Goal: Transaction & Acquisition: Purchase product/service

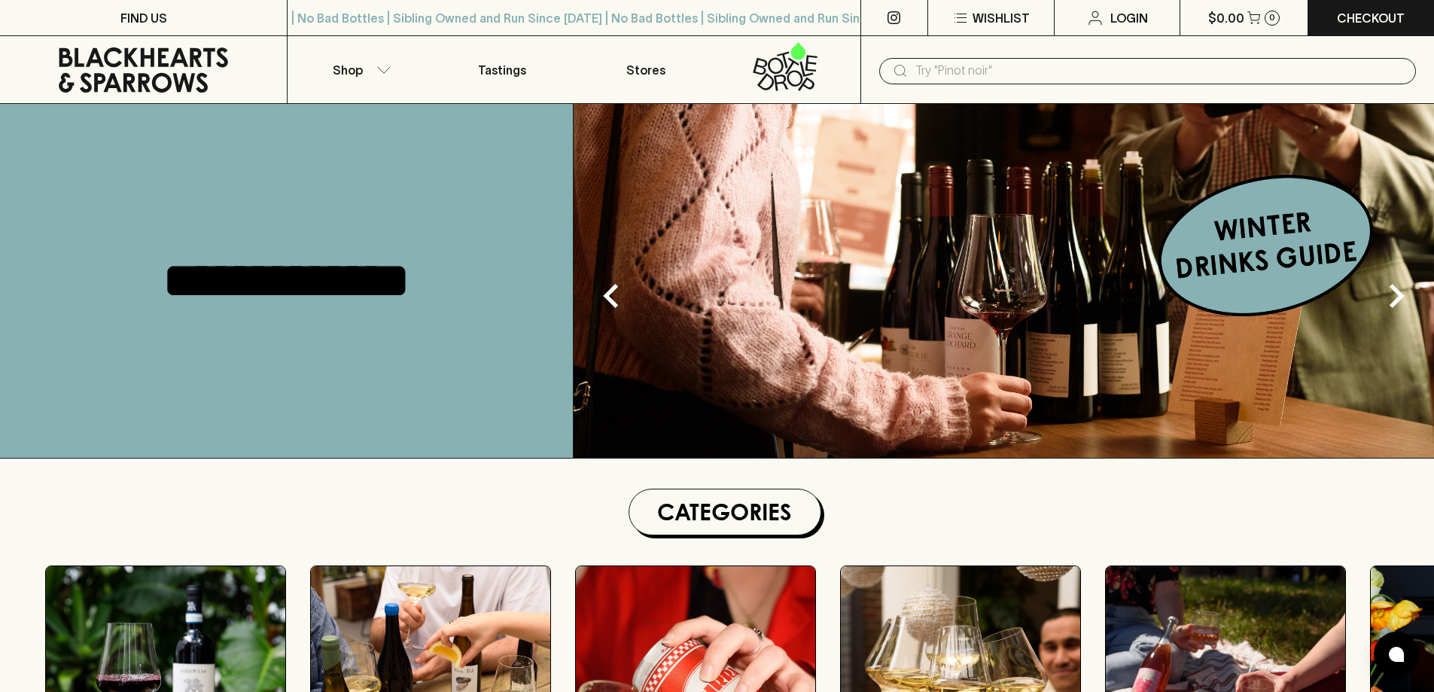
click at [941, 62] on input "text" at bounding box center [1159, 71] width 489 height 24
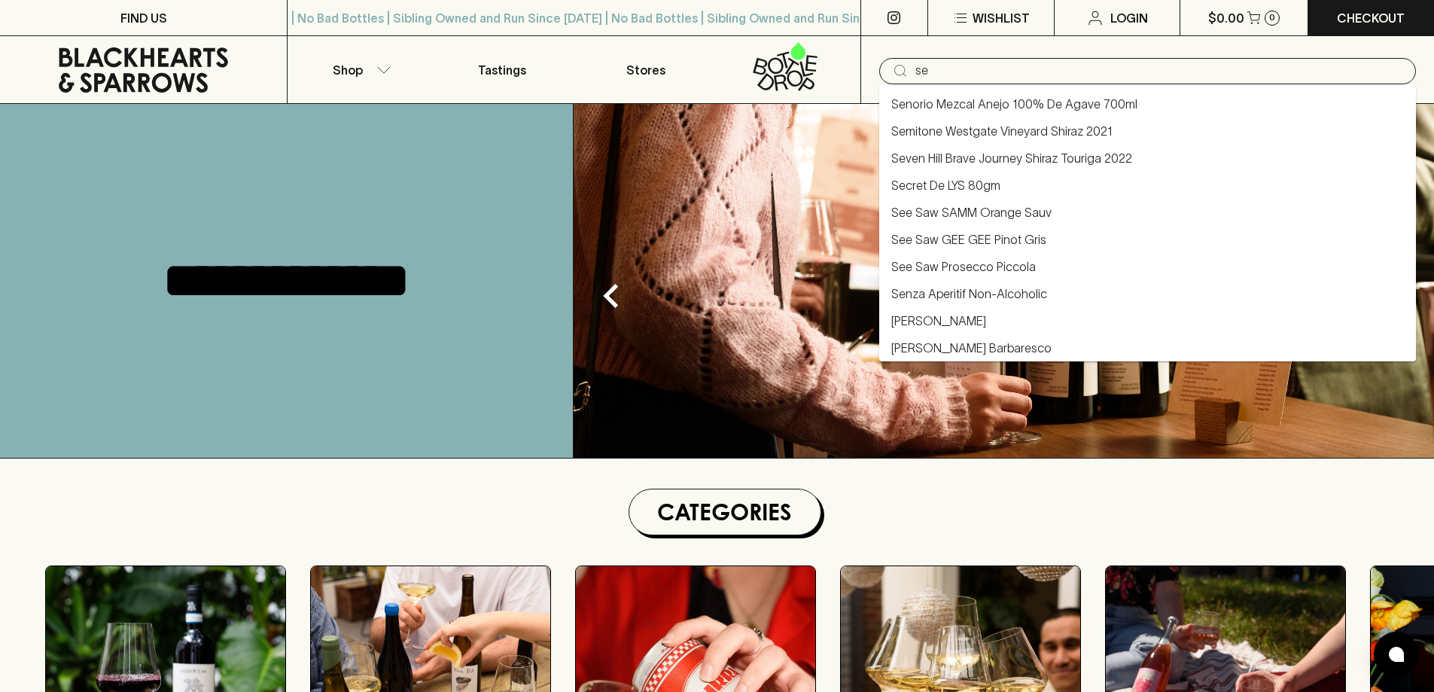
type input "s"
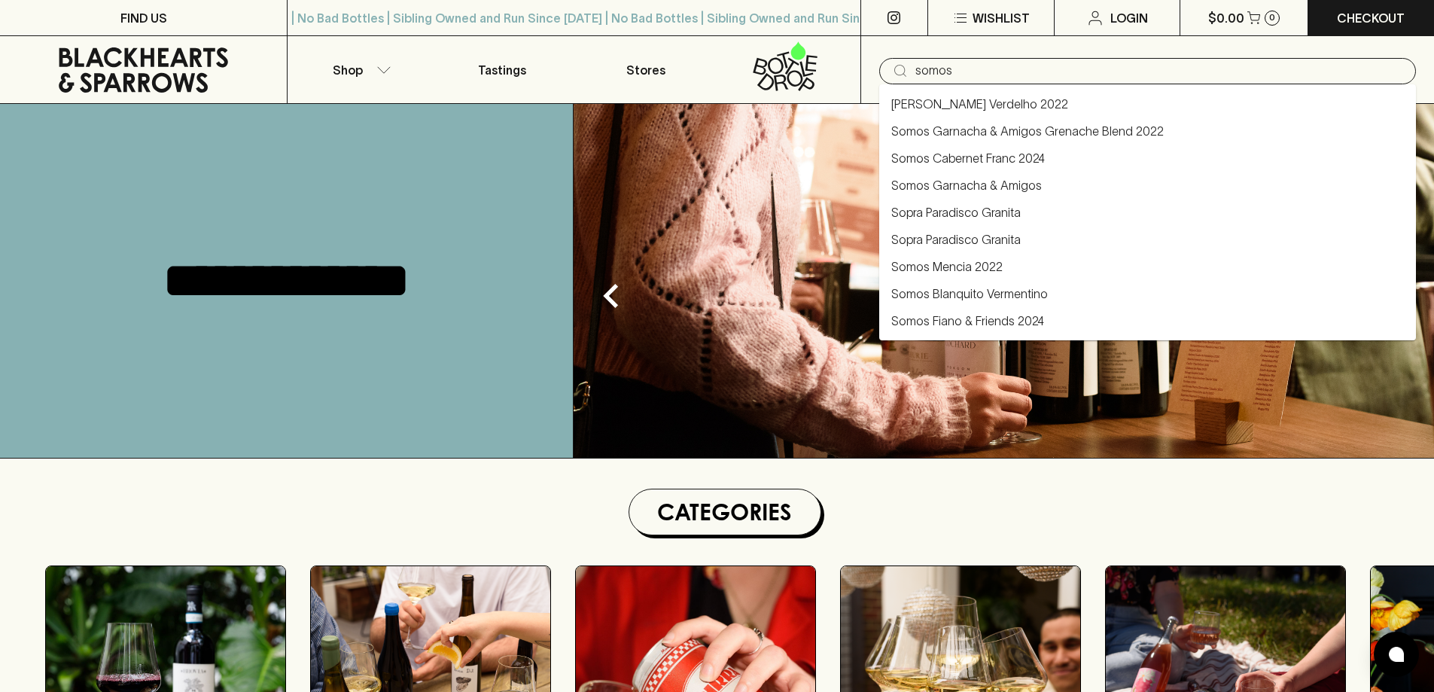
type input "somos"
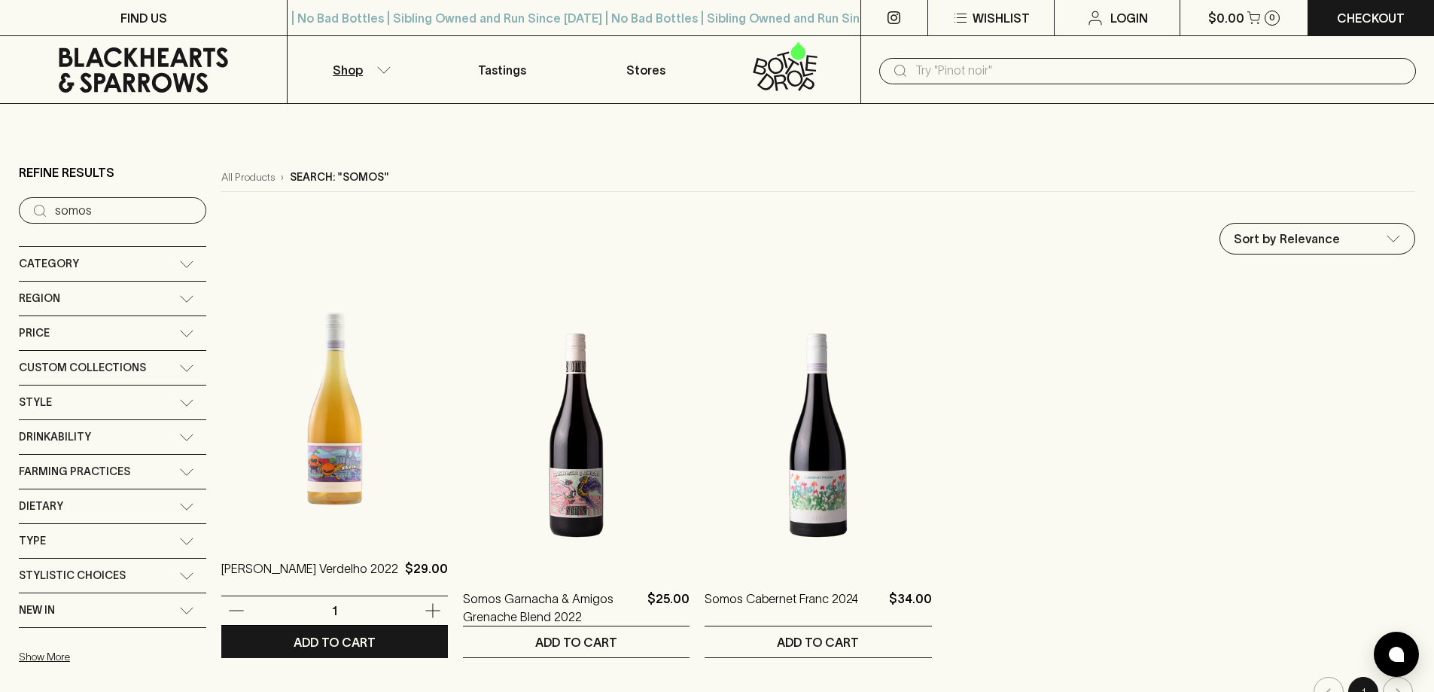
click at [423, 421] on img at bounding box center [334, 404] width 227 height 263
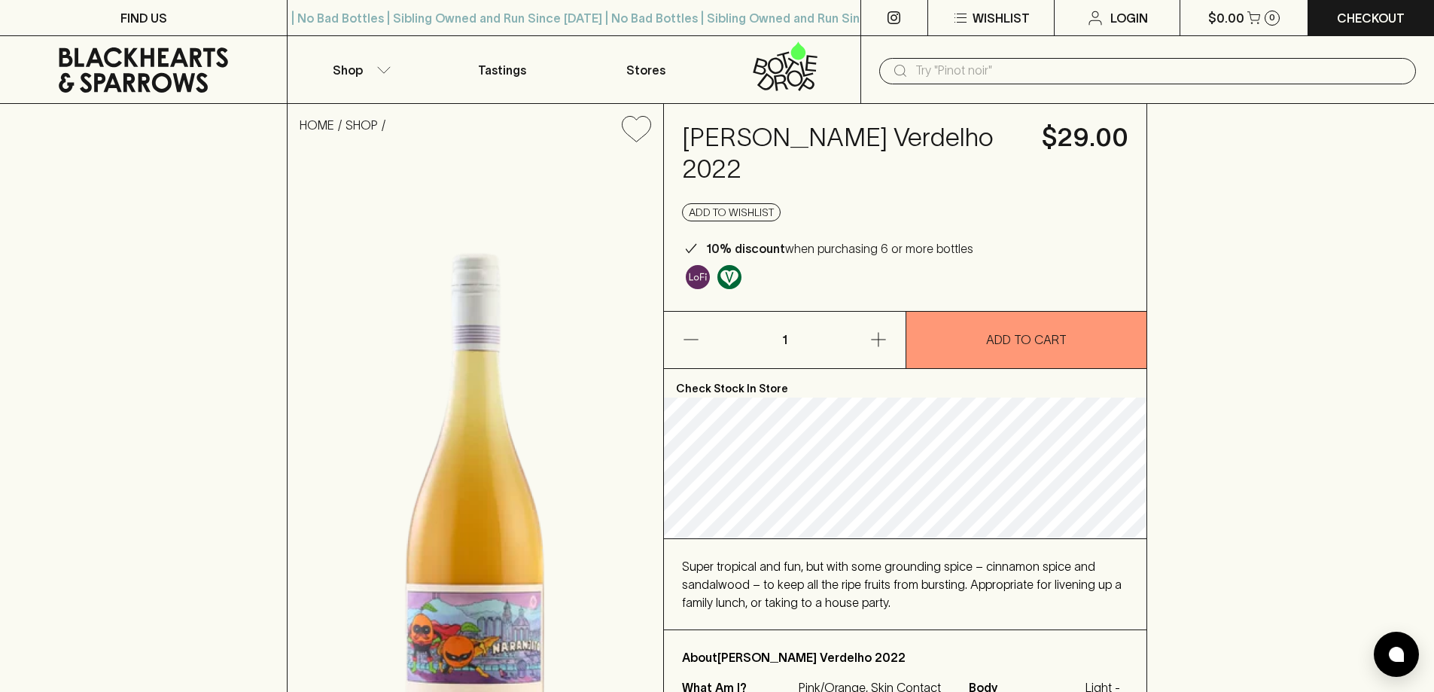
click at [87, 544] on div "HOME SHOP Somos Naranjito Verdelho 2022 $29.00 Add to wishlist 10% discount whe…" at bounding box center [717, 464] width 1434 height 720
